Goal: Transaction & Acquisition: Purchase product/service

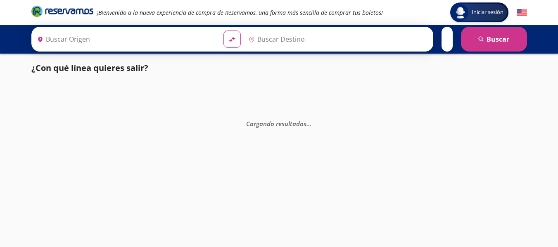
type input "[PERSON_NAME] de Querétaro, [GEOGRAPHIC_DATA]"
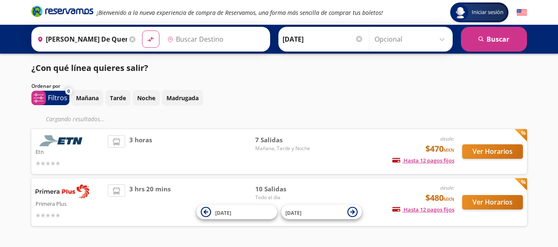
type input "Terminal [GEOGRAPHIC_DATA], [GEOGRAPHIC_DATA]"
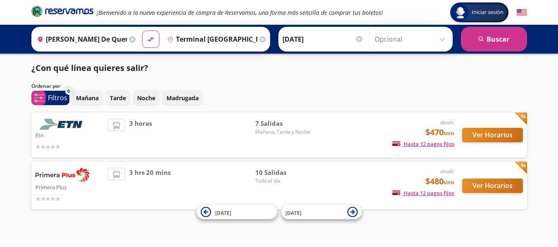
click at [75, 177] on img at bounding box center [63, 175] width 54 height 14
click at [274, 173] on span "10 Salidas" at bounding box center [284, 172] width 58 height 9
click at [264, 182] on span "Todo el día" at bounding box center [284, 181] width 58 height 7
click at [266, 130] on span "Mañana, Tarde y Noche" at bounding box center [284, 131] width 58 height 7
click at [492, 138] on button "Ver Horarios" at bounding box center [492, 135] width 61 height 14
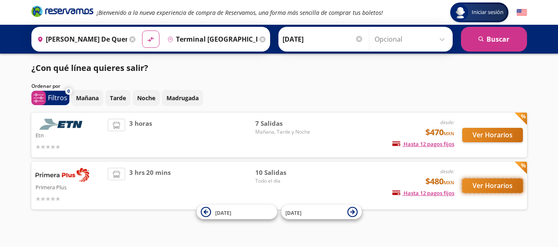
click at [502, 183] on button "Ver Horarios" at bounding box center [492, 186] width 61 height 14
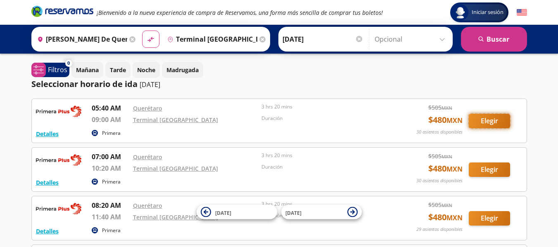
click at [493, 122] on button "Elegir" at bounding box center [489, 121] width 41 height 14
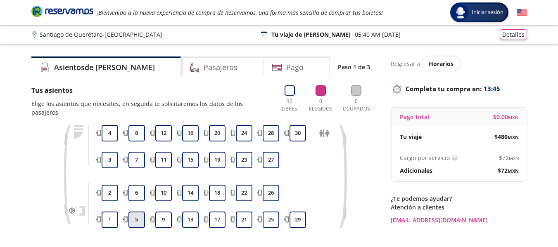
click at [137, 212] on button "5" at bounding box center [136, 220] width 17 height 17
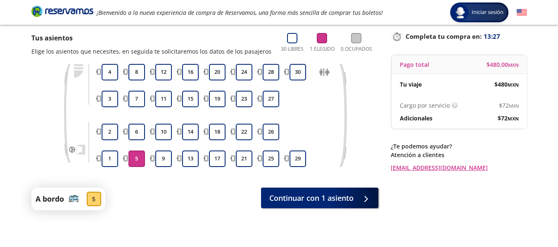
scroll to position [53, 0]
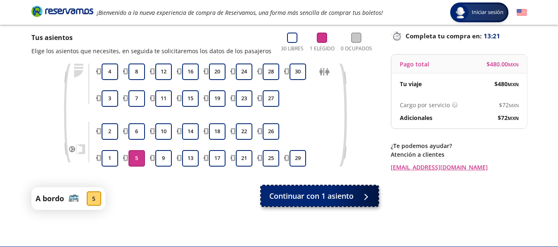
click at [315, 198] on span "Continuar con 1 asiento" at bounding box center [311, 196] width 84 height 11
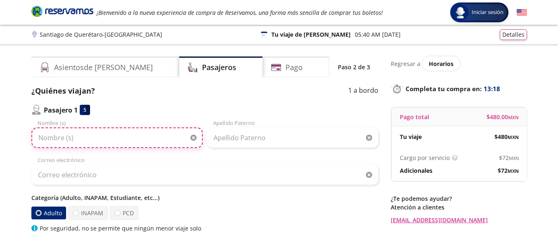
click at [88, 135] on input "Nombre (s)" at bounding box center [116, 138] width 171 height 21
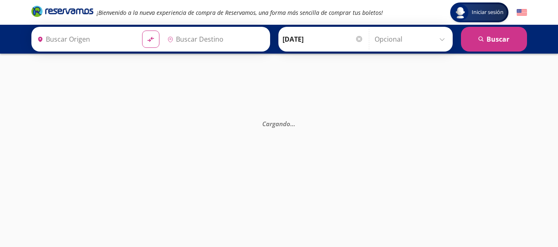
type input "[PERSON_NAME] de Querétaro, [GEOGRAPHIC_DATA]"
type input "Terminal [GEOGRAPHIC_DATA], [GEOGRAPHIC_DATA]"
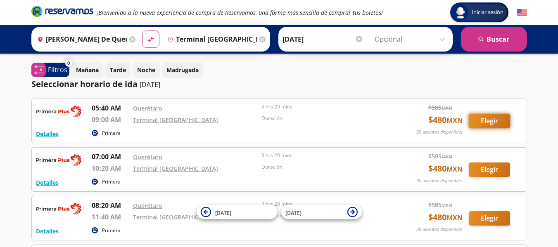
click at [494, 121] on button "Elegir" at bounding box center [489, 121] width 41 height 14
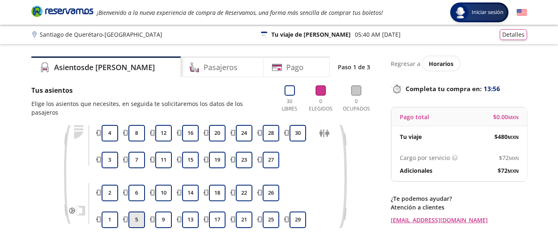
click at [140, 213] on button "5" at bounding box center [136, 220] width 17 height 17
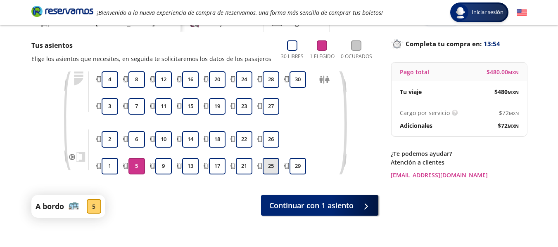
scroll to position [45, 0]
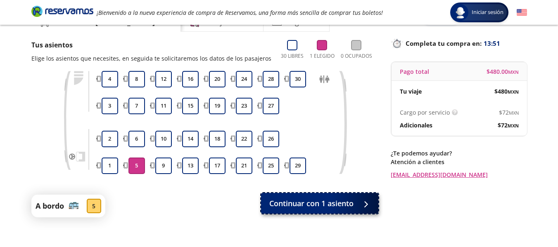
click at [336, 207] on span "Continuar con 1 asiento" at bounding box center [311, 203] width 84 height 11
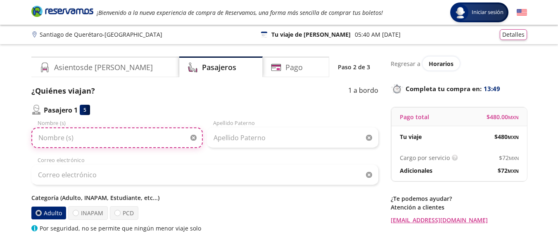
click at [127, 138] on input "Nombre (s)" at bounding box center [116, 138] width 171 height 21
type input "[PERSON_NAME]"
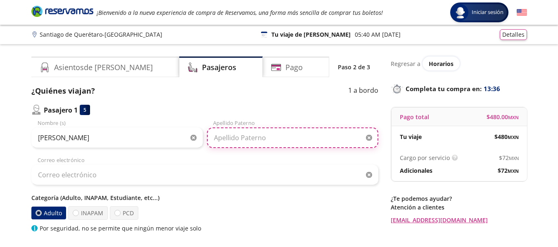
click at [286, 142] on input "Apellido Paterno" at bounding box center [292, 138] width 171 height 21
type input "[PERSON_NAME]"
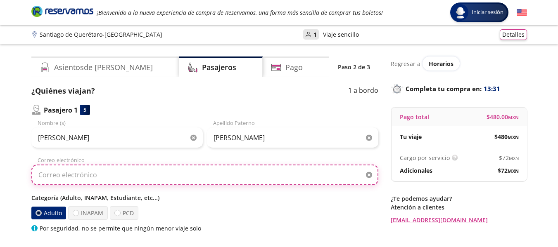
click at [133, 181] on input "Correo electrónico" at bounding box center [204, 175] width 347 height 21
type input "[PERSON_NAME][EMAIL_ADDRESS][PERSON_NAME][PERSON_NAME][DOMAIN_NAME]"
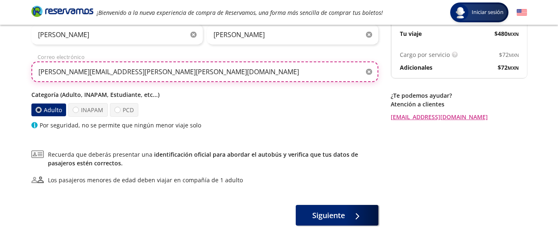
scroll to position [104, 0]
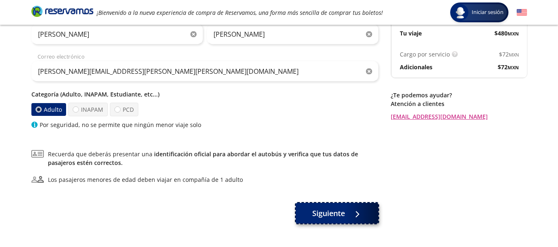
click at [327, 213] on span "Siguiente" at bounding box center [328, 213] width 33 height 11
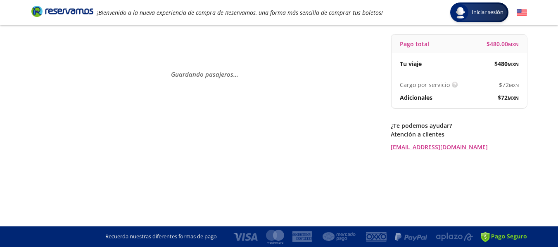
scroll to position [0, 0]
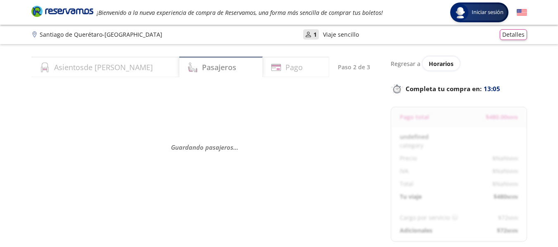
select select "MX"
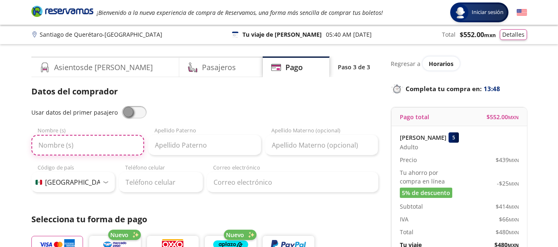
click at [55, 144] on input "Nombre (s)" at bounding box center [87, 145] width 113 height 21
type input "[PERSON_NAME]"
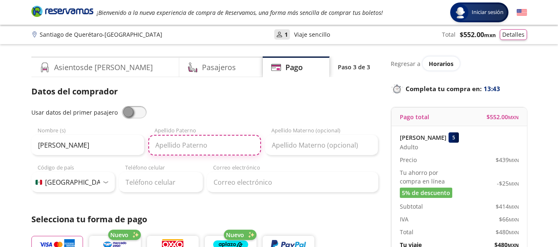
click at [178, 147] on input "Apellido Paterno" at bounding box center [204, 145] width 113 height 21
type input "[PERSON_NAME]"
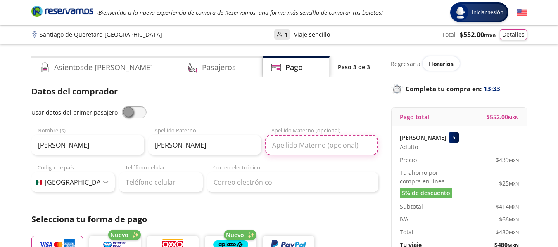
click at [303, 145] on input "Apellido Materno (opcional)" at bounding box center [321, 145] width 113 height 21
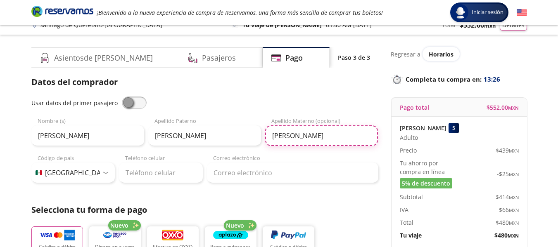
scroll to position [10, 0]
type input "[PERSON_NAME]"
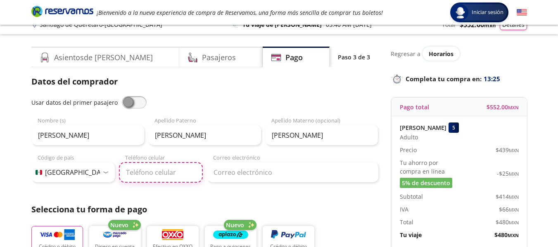
click at [173, 175] on input "Teléfono celular" at bounding box center [161, 172] width 84 height 21
type input "55 6465 4019"
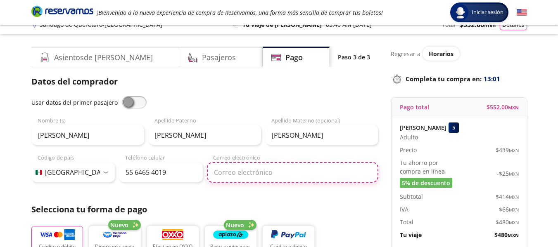
click at [256, 176] on input "Correo electrónico" at bounding box center [292, 172] width 171 height 21
type input "[PERSON_NAME][EMAIL_ADDRESS][PERSON_NAME][PERSON_NAME][DOMAIN_NAME]"
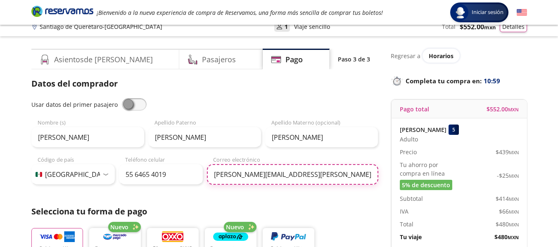
scroll to position [0, 0]
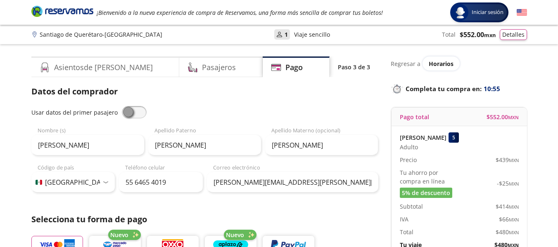
click at [308, 36] on p "Viaje sencillo" at bounding box center [312, 34] width 36 height 9
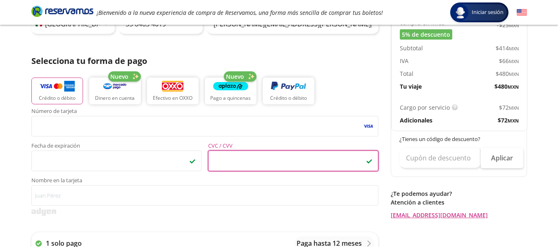
scroll to position [160, 0]
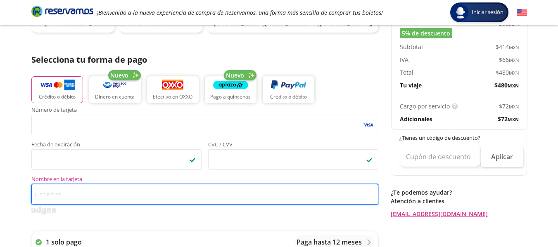
click at [69, 196] on input "Nombre en la tarjeta" at bounding box center [204, 194] width 347 height 21
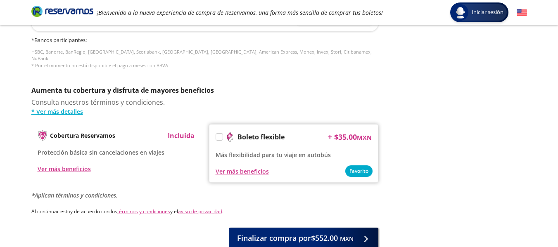
scroll to position [430, 0]
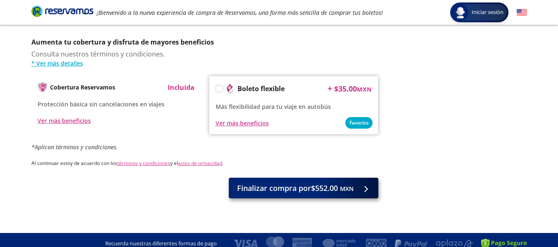
type input "[PERSON_NAME] [PERSON_NAME]"
click at [295, 186] on span "Finalizar compra por $552.00 MXN" at bounding box center [295, 188] width 116 height 11
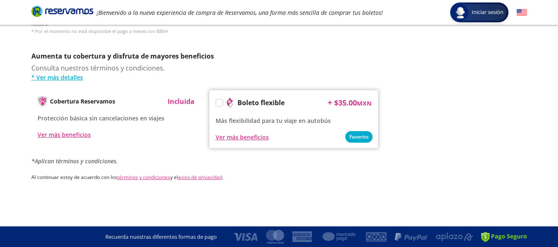
scroll to position [0, 0]
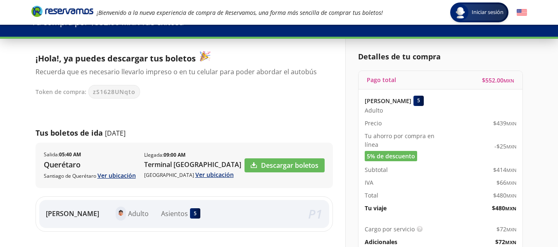
scroll to position [32, 0]
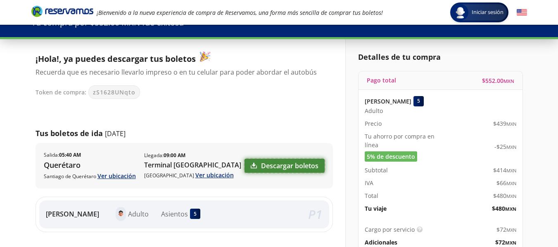
click at [292, 168] on link "Descargar boletos" at bounding box center [285, 166] width 80 height 14
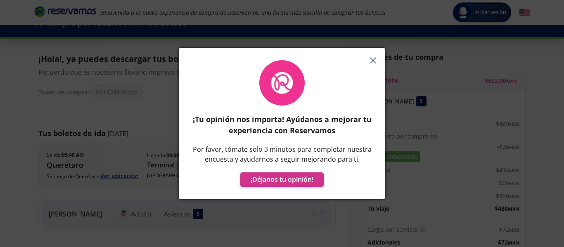
click at [373, 61] on line "button" at bounding box center [372, 60] width 5 height 5
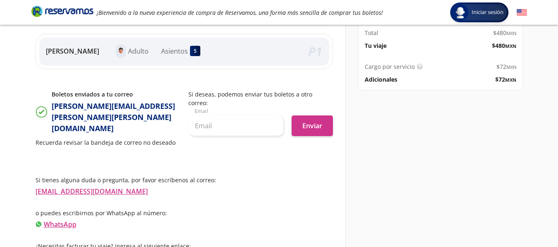
scroll to position [0, 0]
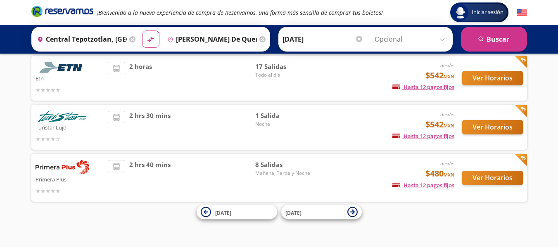
scroll to position [33, 0]
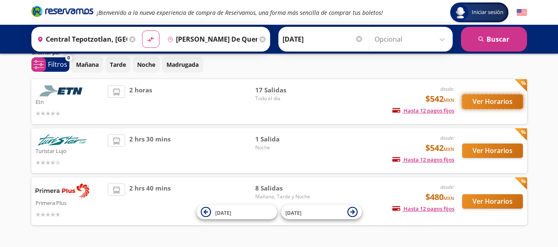
click at [492, 102] on button "Ver Horarios" at bounding box center [492, 102] width 61 height 14
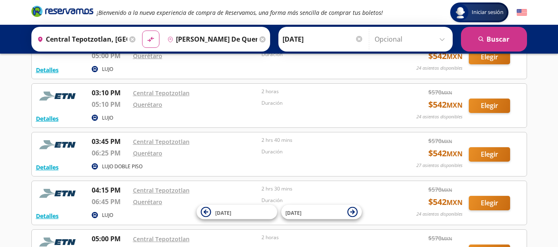
scroll to position [453, 0]
